Goal: Find contact information: Find contact information

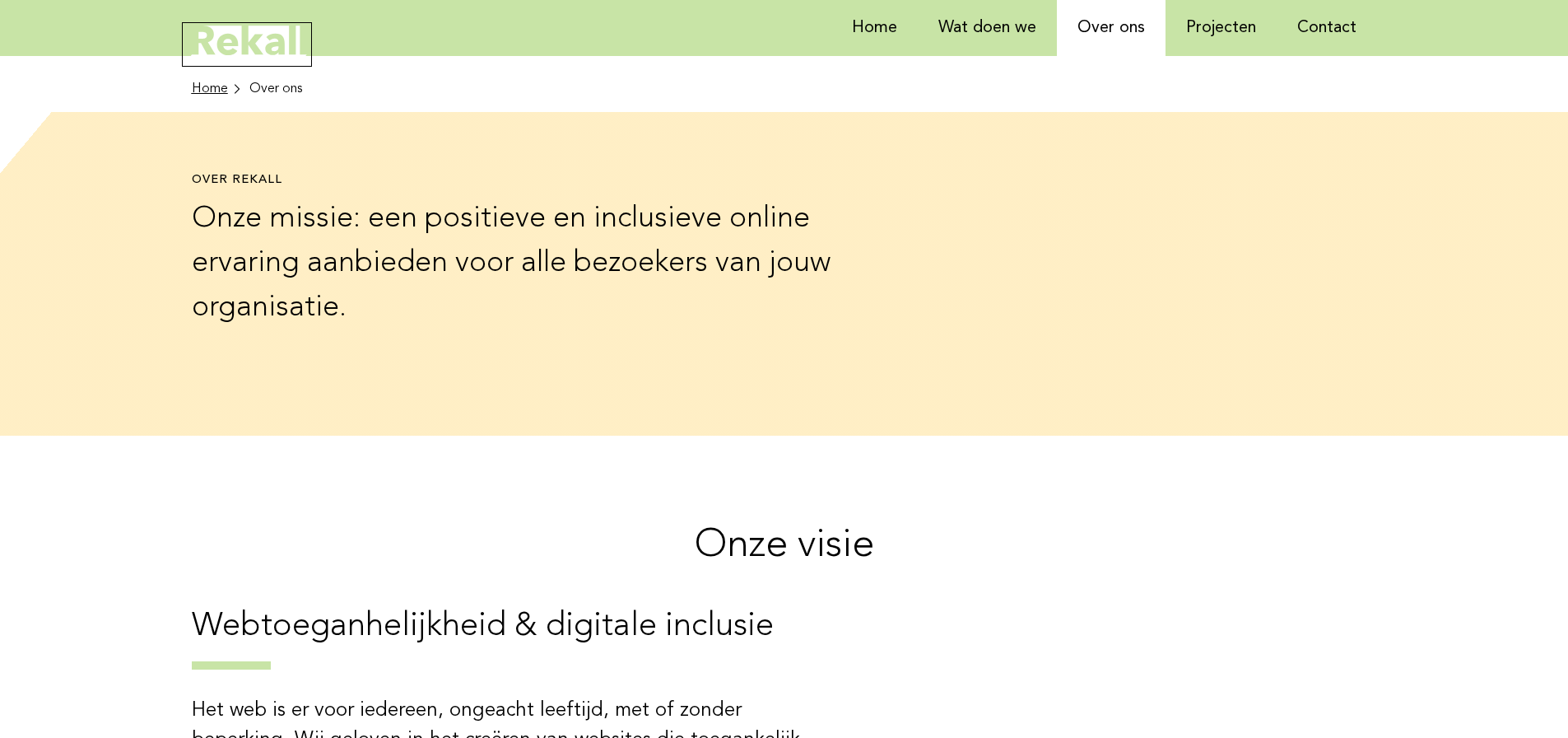
click at [265, 28] on icon at bounding box center [246, 44] width 124 height 39
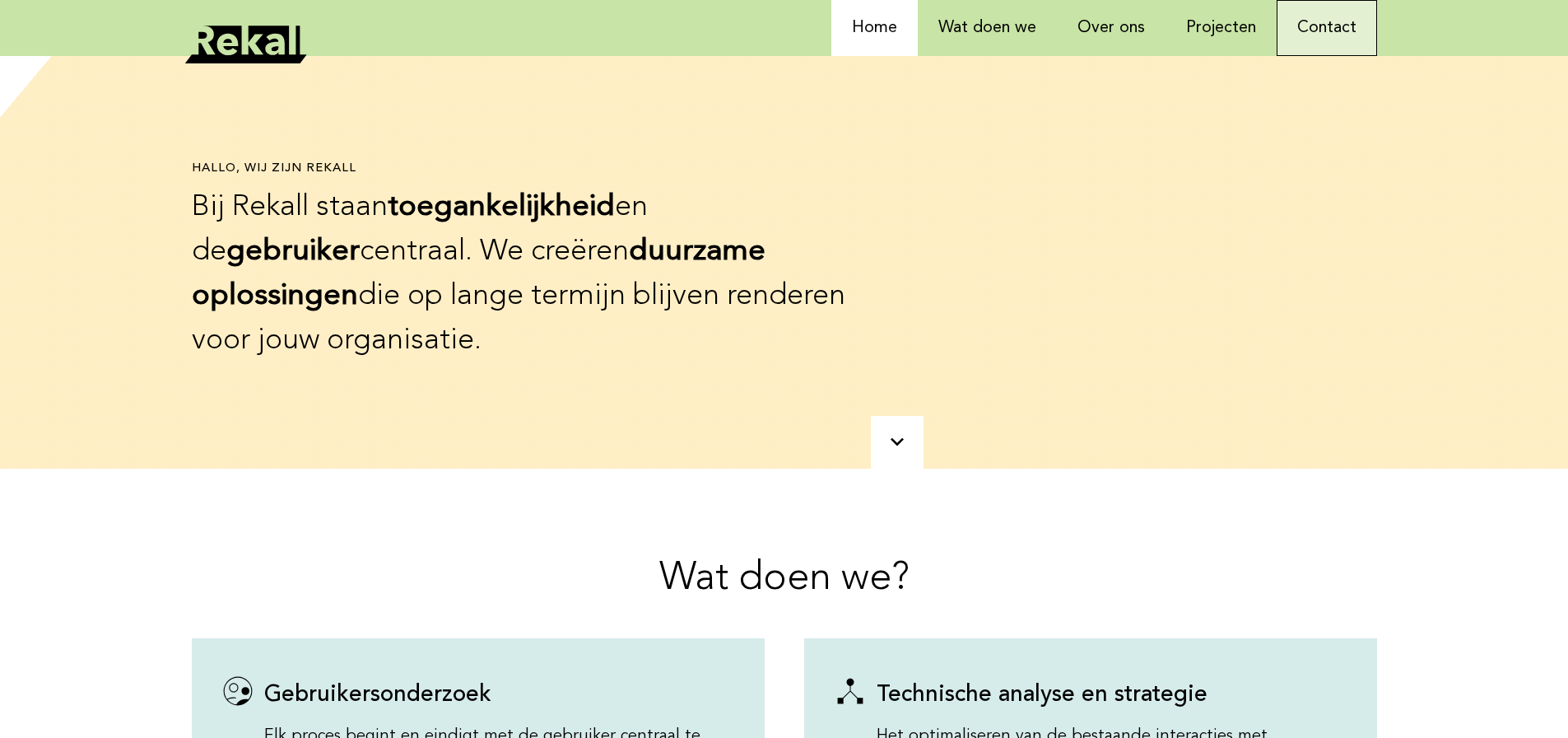
click at [1319, 26] on link "Contact" at bounding box center [1327, 27] width 100 height 56
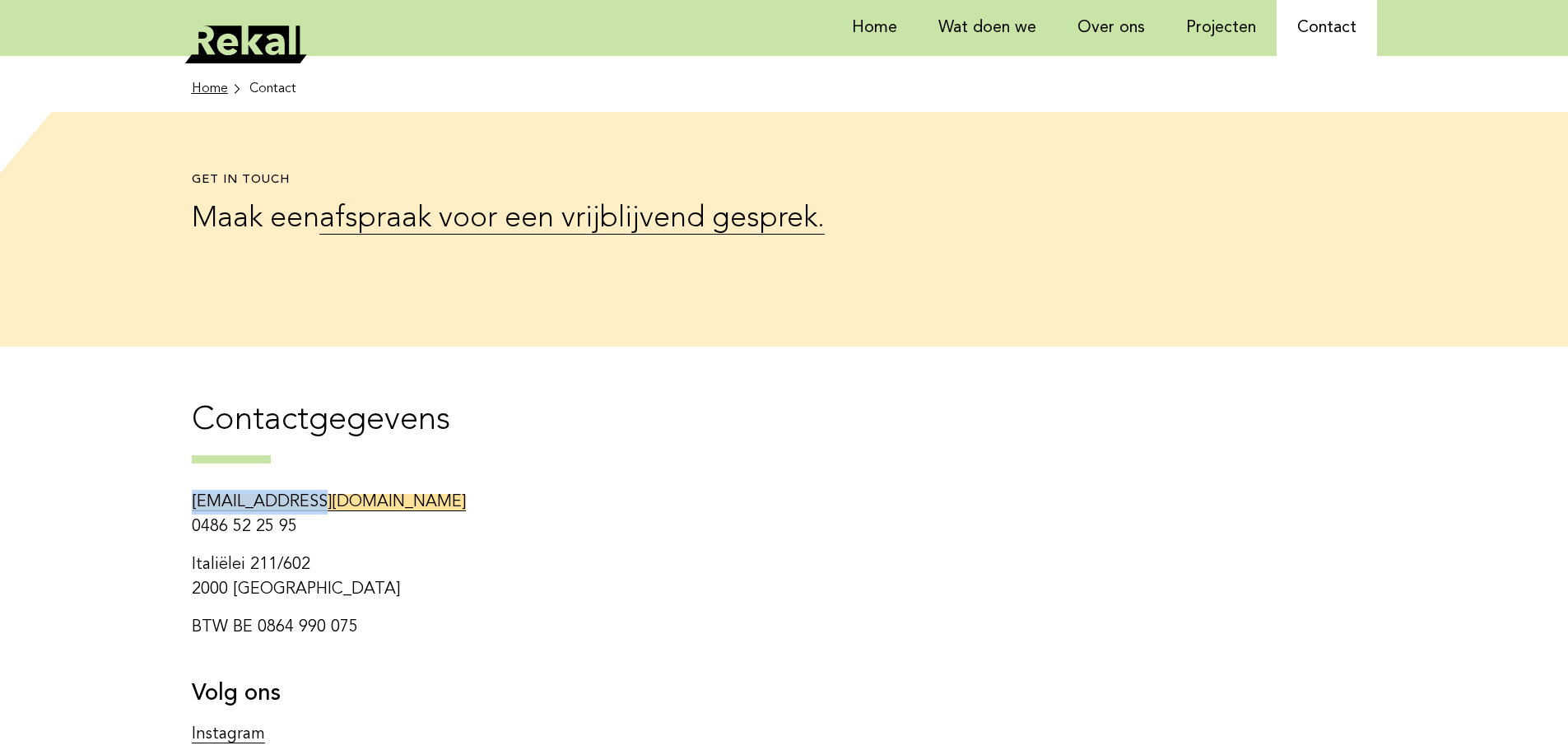
drag, startPoint x: 301, startPoint y: 502, endPoint x: 192, endPoint y: 509, distance: 109.2
click at [192, 509] on p "info@rekall.be 0486 52 25 95" at bounding box center [539, 515] width 696 height 49
copy link "[EMAIL_ADDRESS][DOMAIN_NAME]"
